Goal: Information Seeking & Learning: Learn about a topic

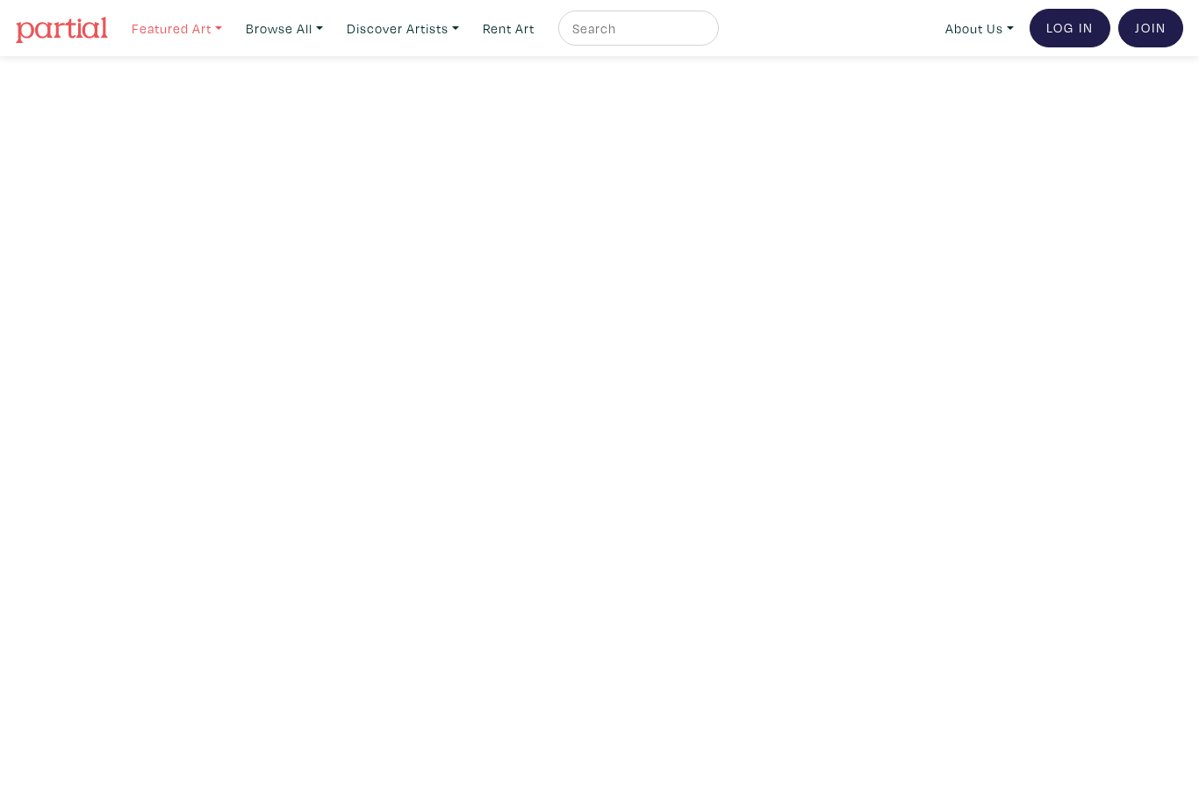
click at [200, 40] on link "Featured Art" at bounding box center [177, 29] width 106 height 36
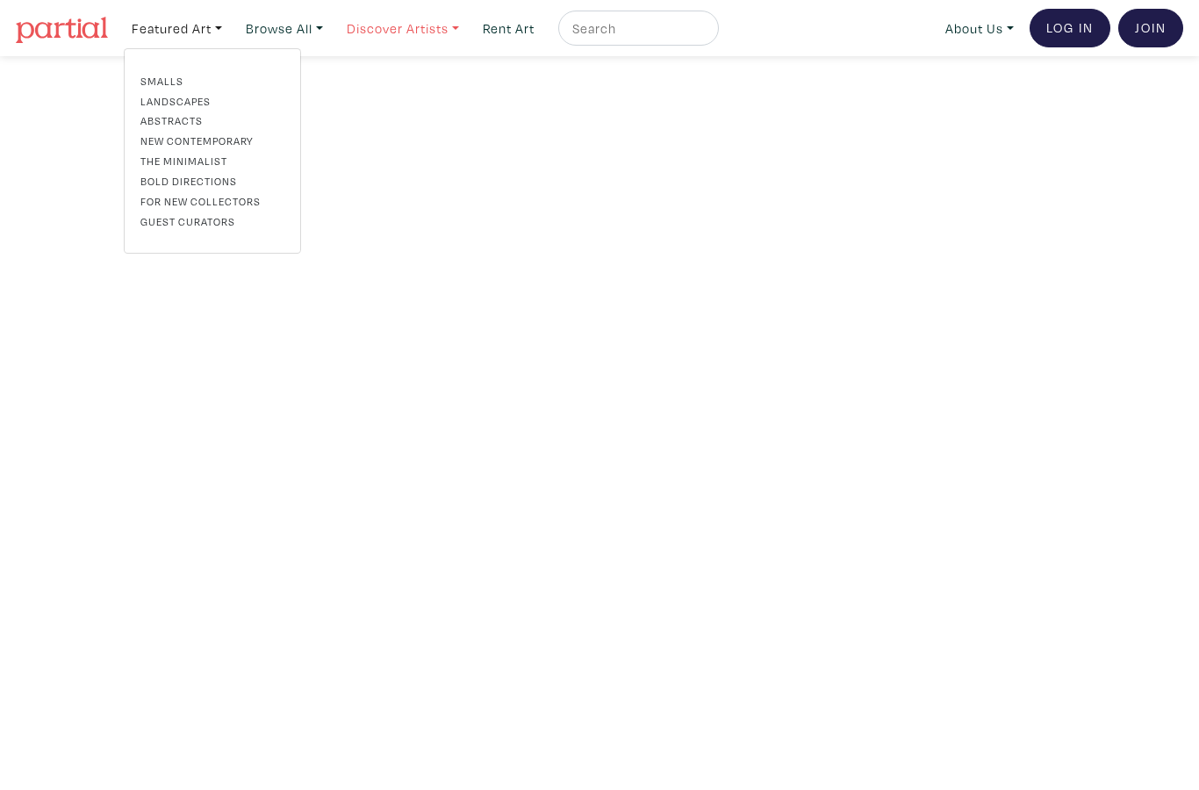
click at [429, 29] on link "Discover Artists" at bounding box center [403, 29] width 128 height 36
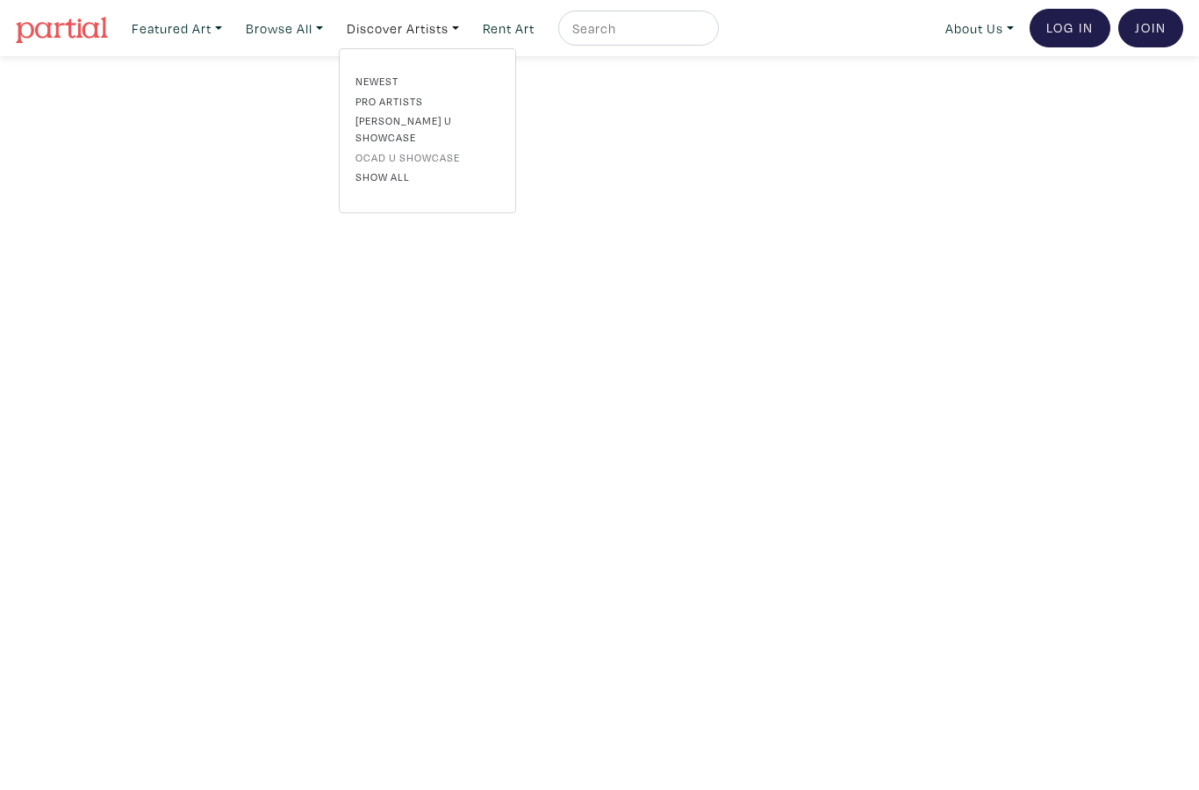
click at [447, 149] on link "OCAD U Showcase" at bounding box center [427, 157] width 144 height 16
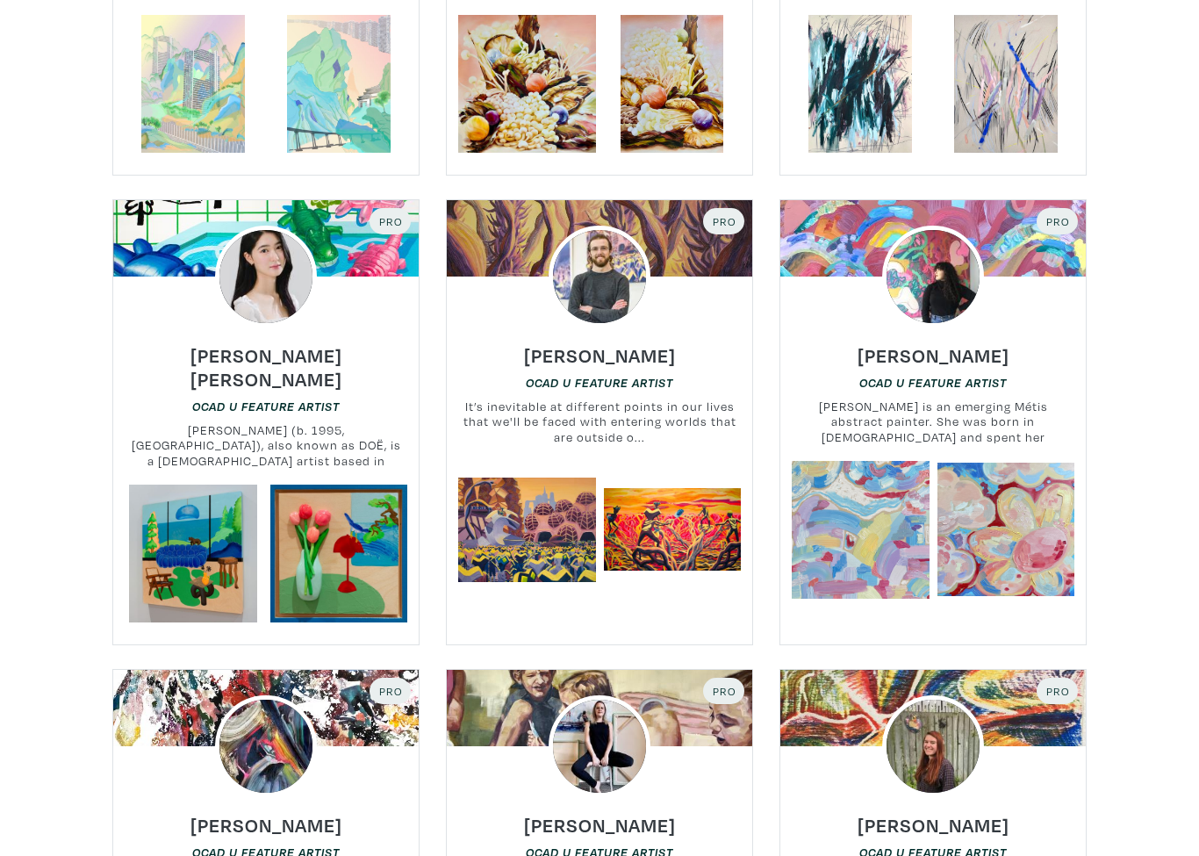
scroll to position [9923, 0]
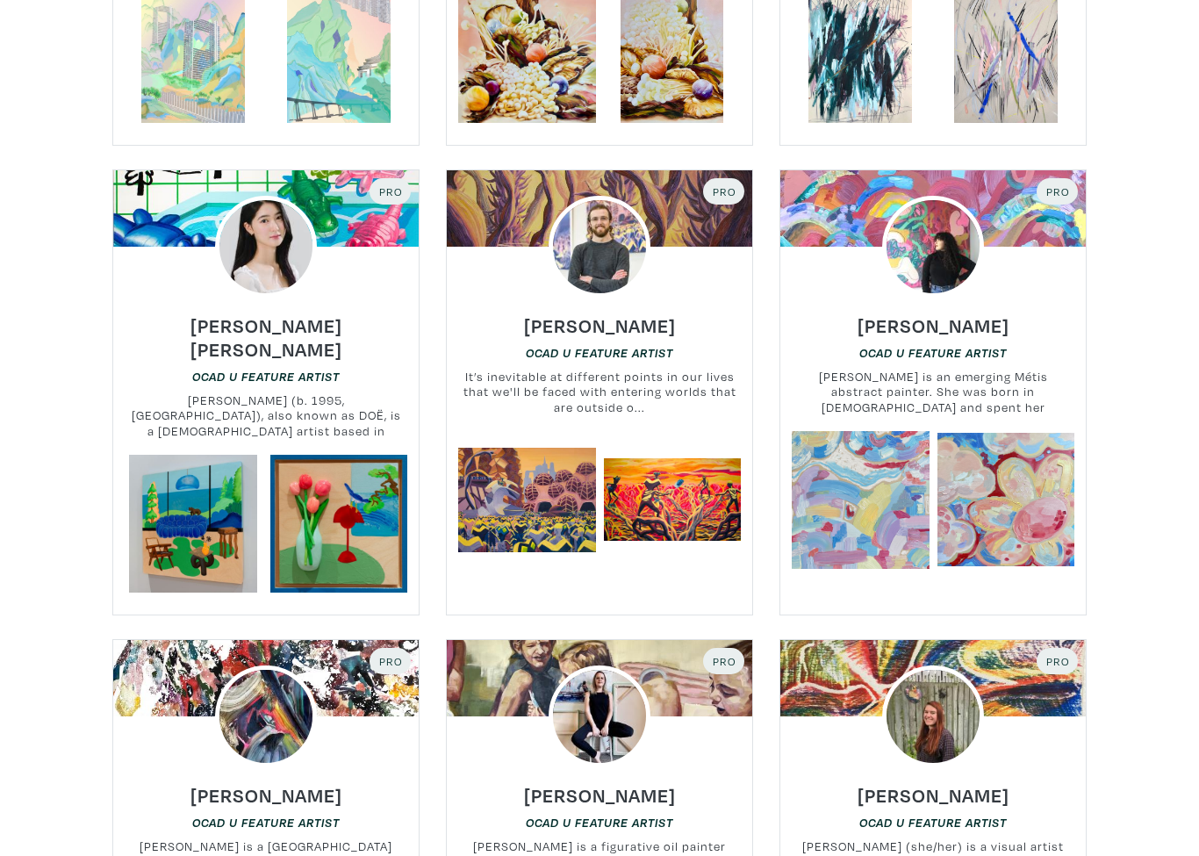
click at [1152, 753] on div "Back to Main Questions? Contact OCAD U CEAD Welcome to the OCAD University Arti…" at bounding box center [599, 337] width 1199 height 20408
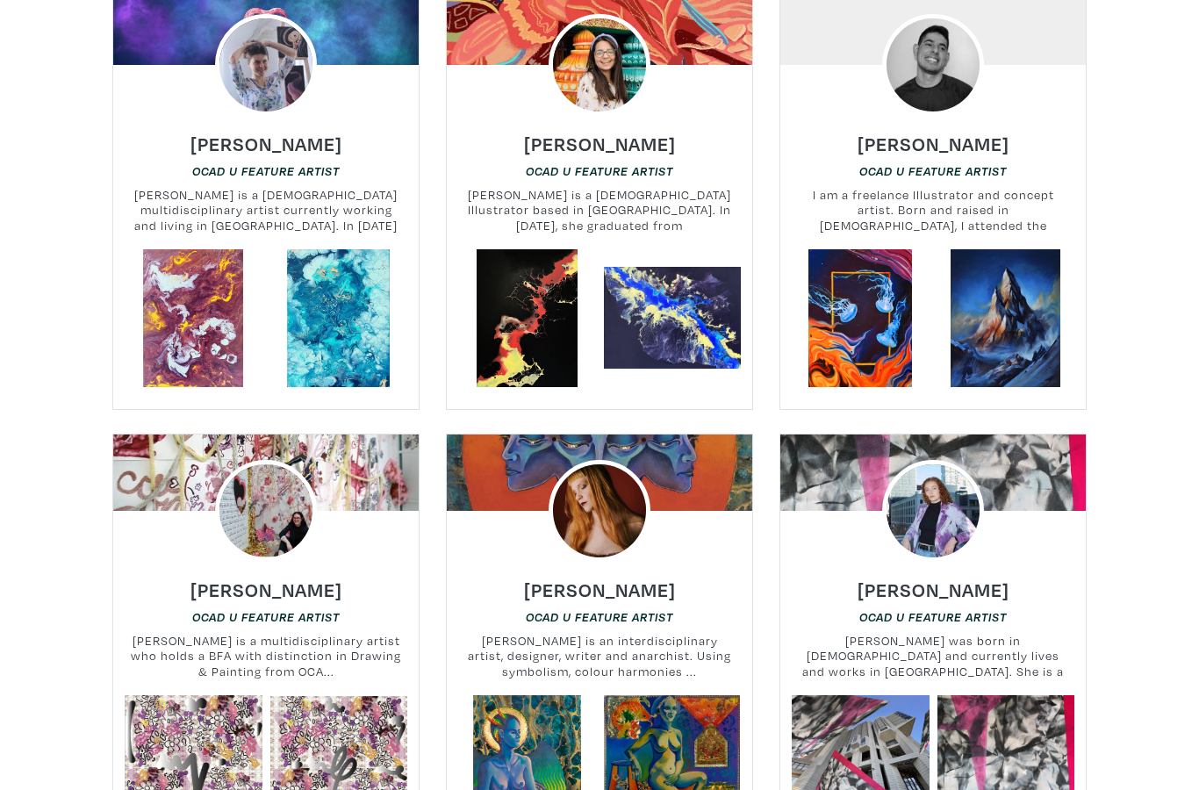
scroll to position [18796, 0]
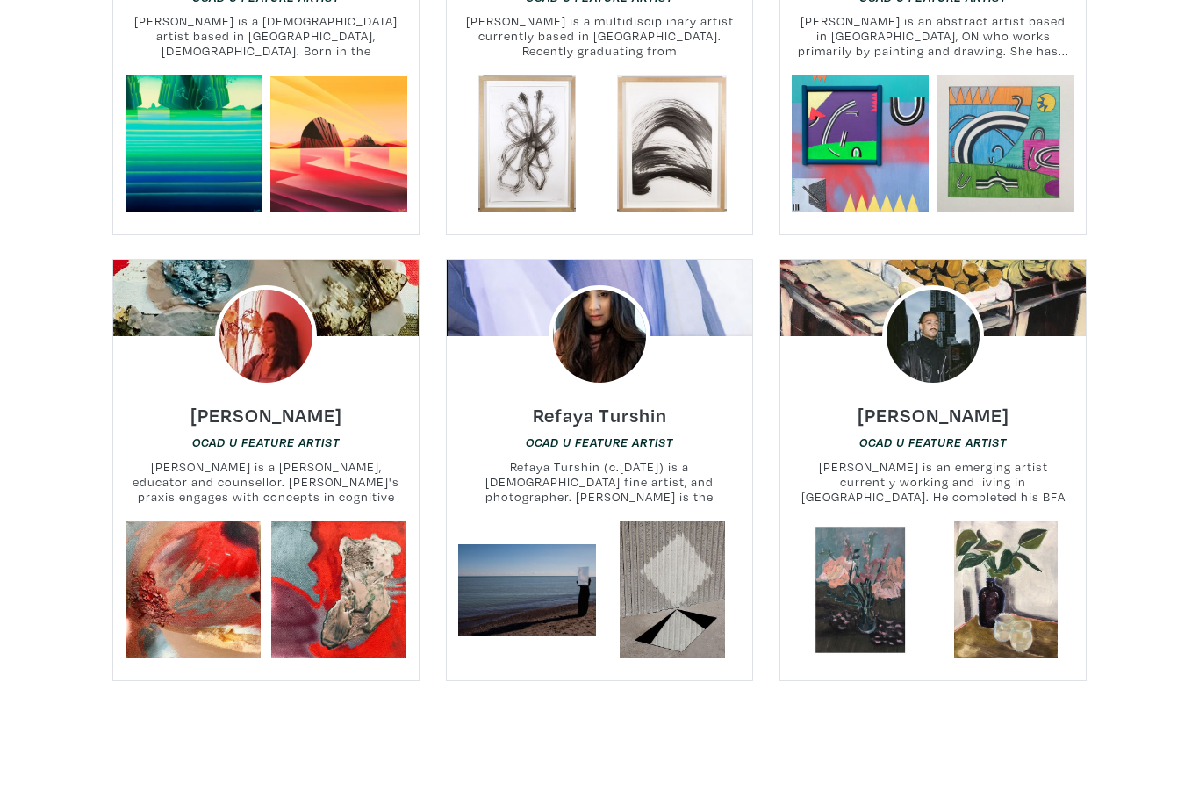
scroll to position [19797, 0]
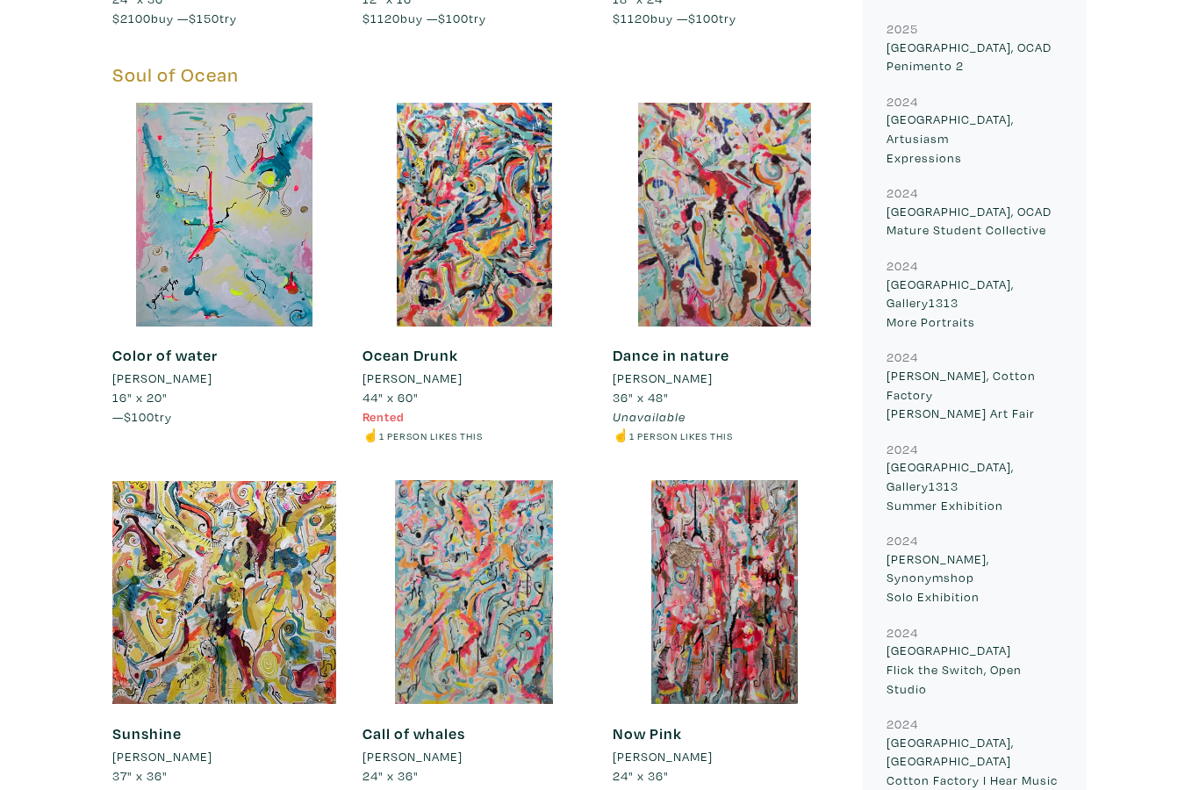
scroll to position [1519, 0]
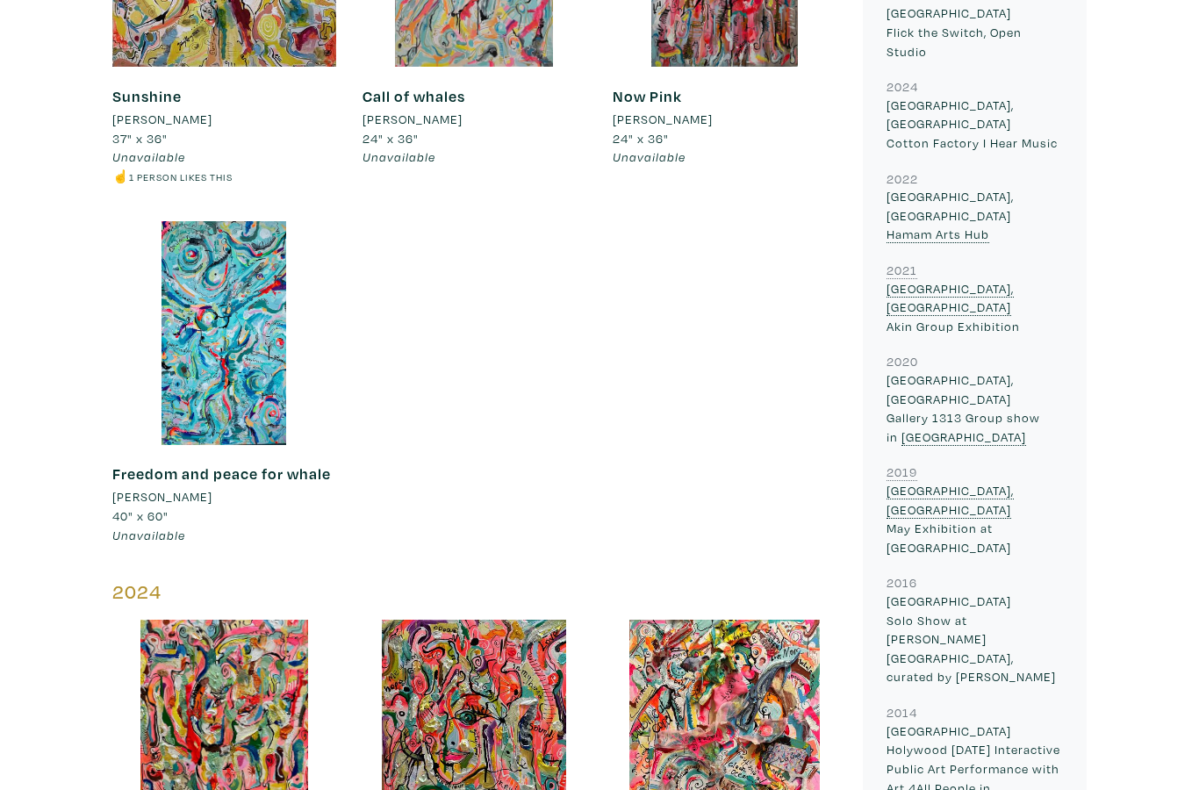
scroll to position [2178, 0]
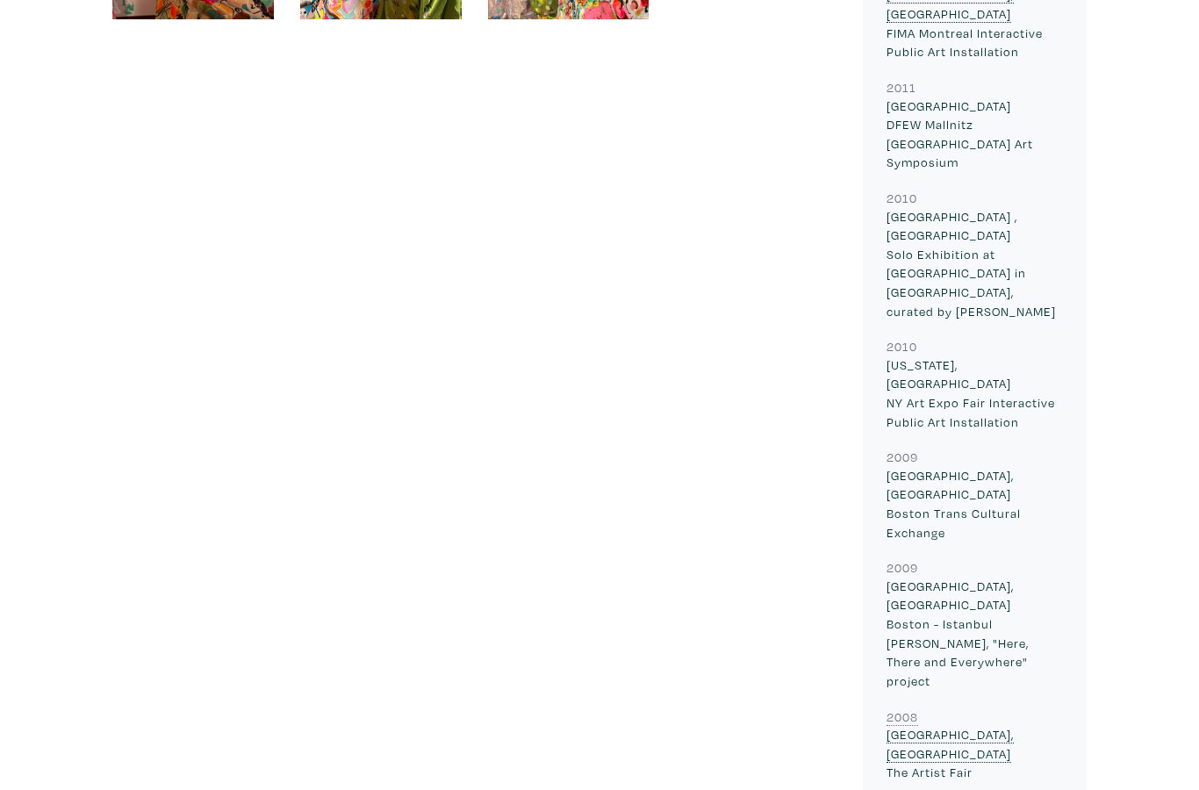
scroll to position [3085, 0]
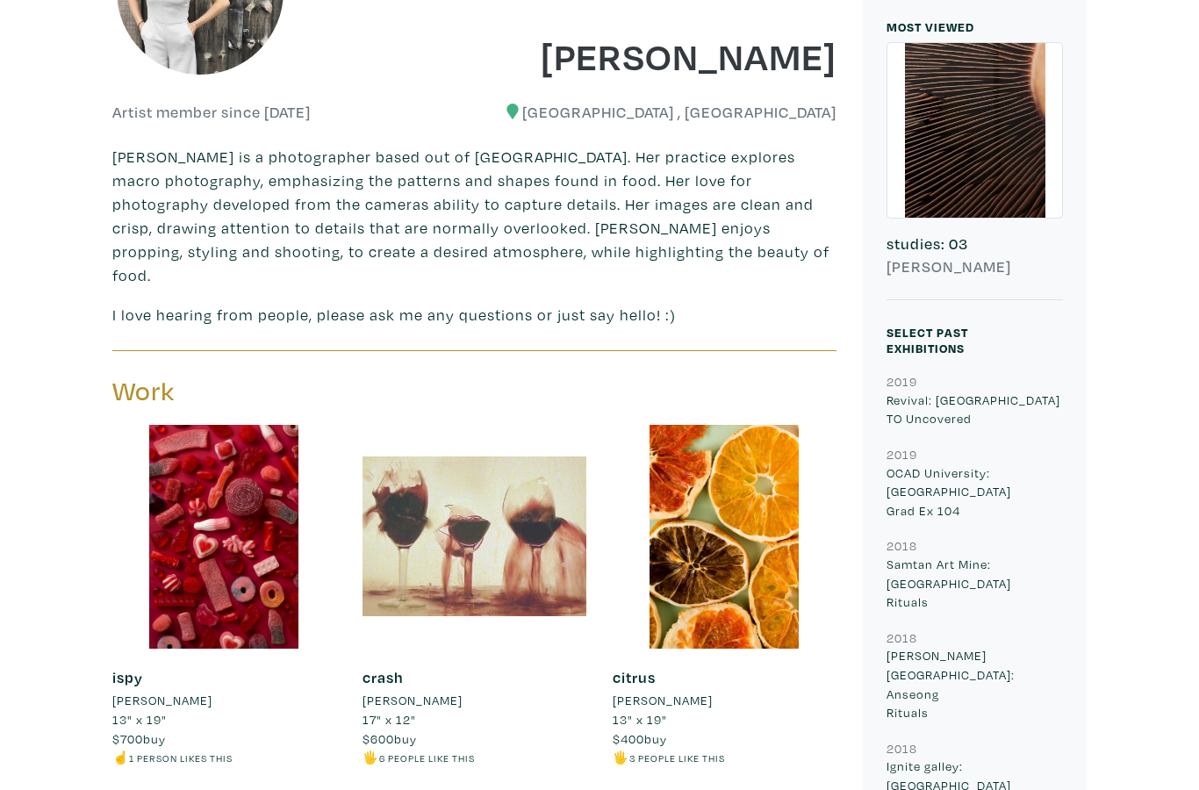
scroll to position [409, 0]
click at [514, 524] on div at bounding box center [474, 537] width 224 height 224
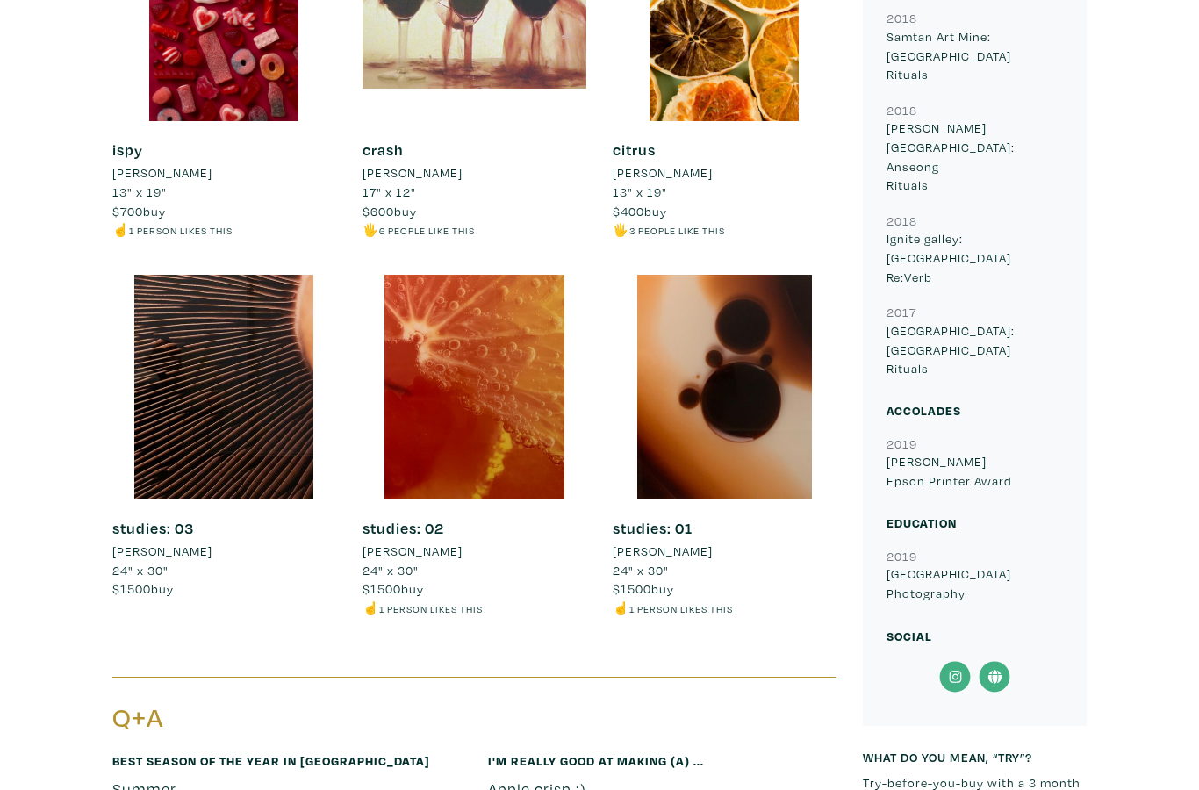
scroll to position [856, 0]
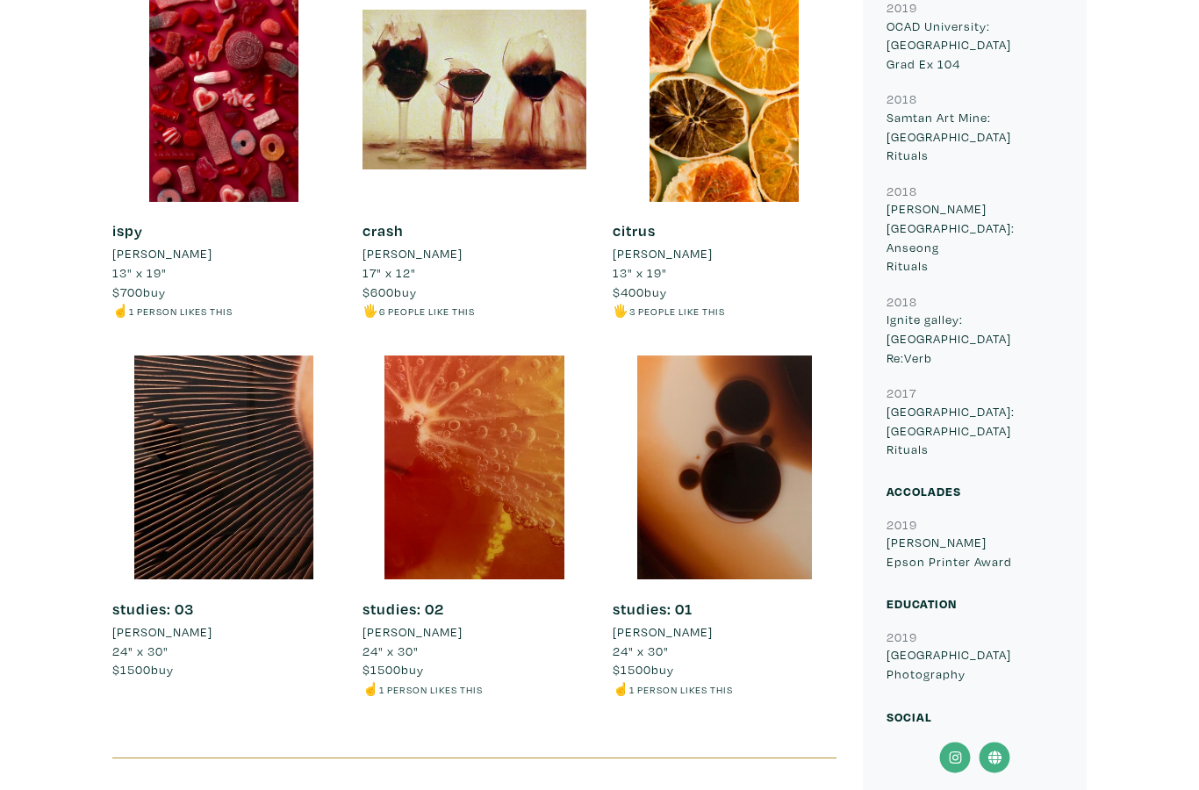
click at [953, 742] on icon at bounding box center [955, 758] width 39 height 32
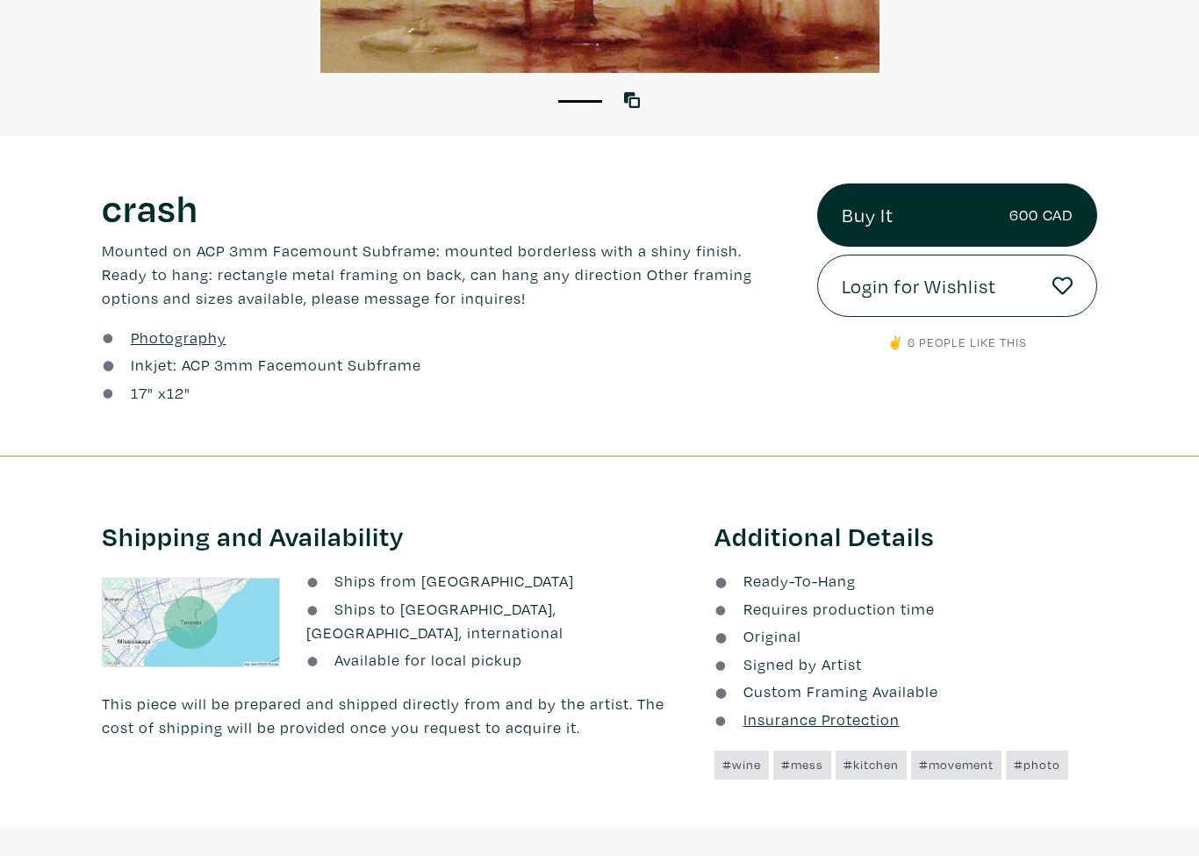
scroll to position [526, 0]
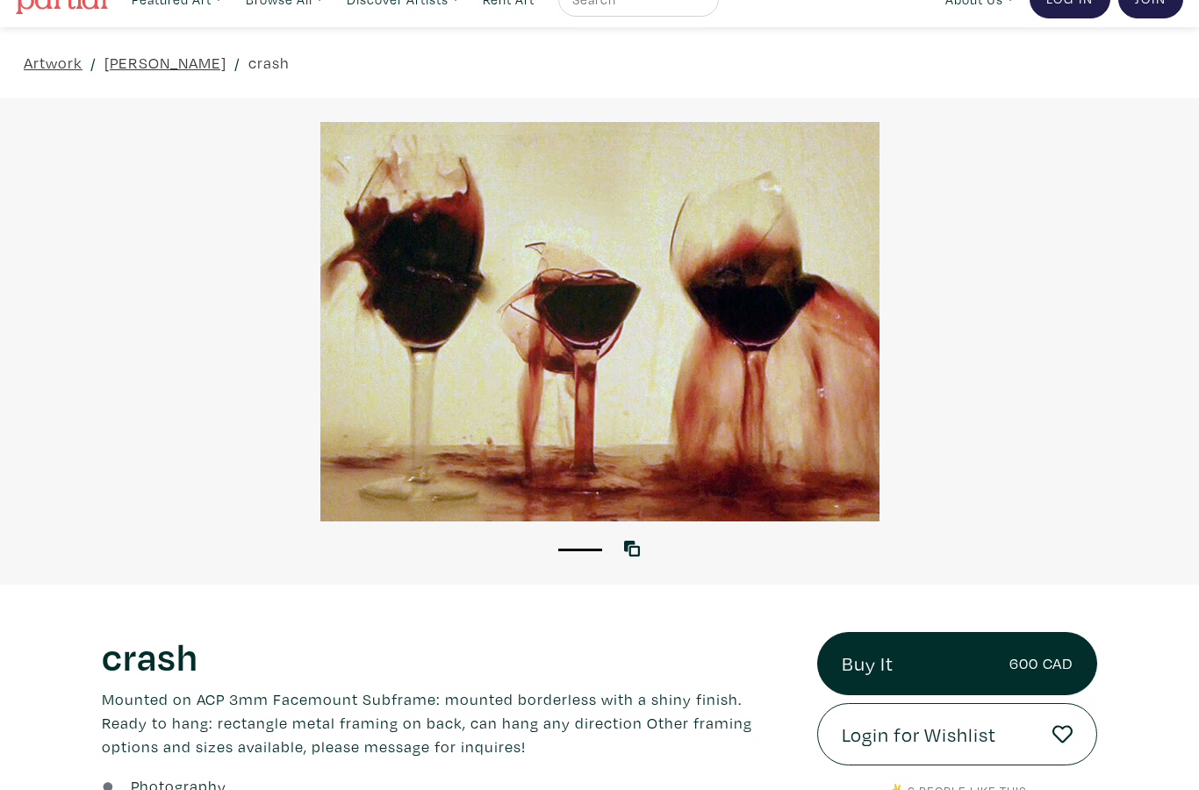
scroll to position [29, 0]
